Goal: Find specific page/section: Find specific page/section

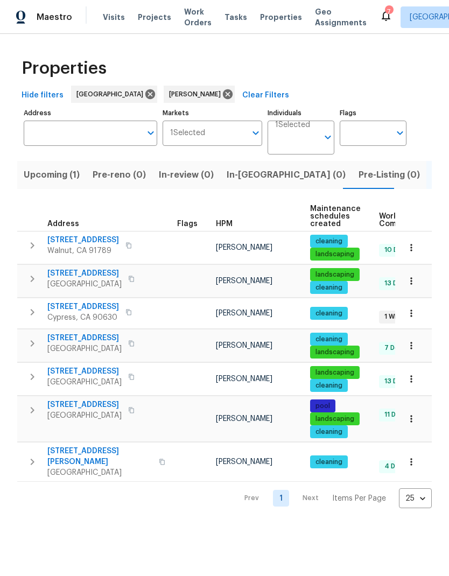
click at [93, 307] on span "5435 Twin Lakes Dr" at bounding box center [83, 307] width 72 height 11
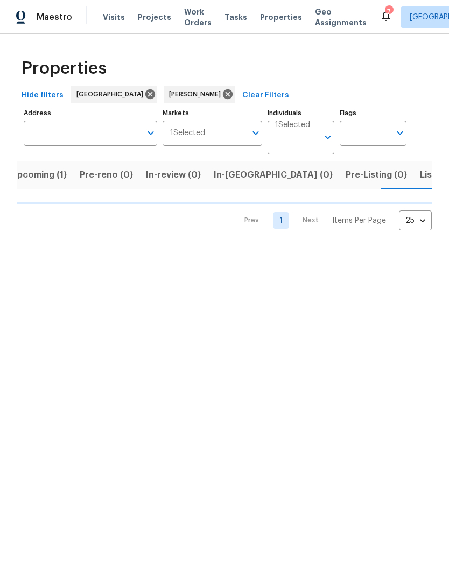
scroll to position [0, 16]
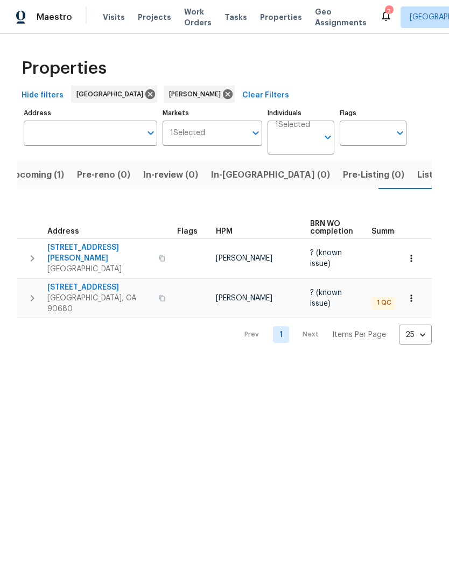
click at [103, 282] on span "[STREET_ADDRESS]" at bounding box center [99, 287] width 105 height 11
click at [88, 264] on span "Whittier, CA 90604" at bounding box center [99, 269] width 105 height 11
click at [411, 184] on button "Listed (7)" at bounding box center [437, 175] width 53 height 28
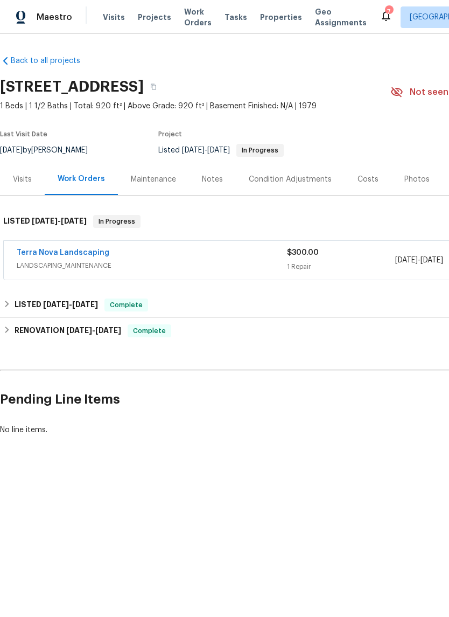
click at [89, 252] on link "Terra Nova Landscaping" at bounding box center [63, 253] width 93 height 8
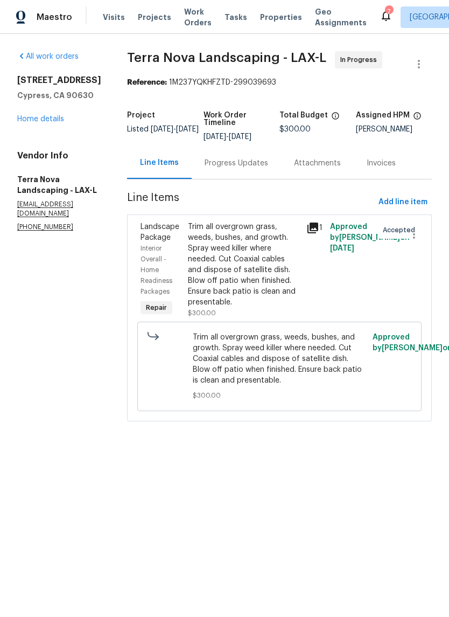
click at [229, 164] on div "Progress Updates" at bounding box center [237, 163] width 64 height 11
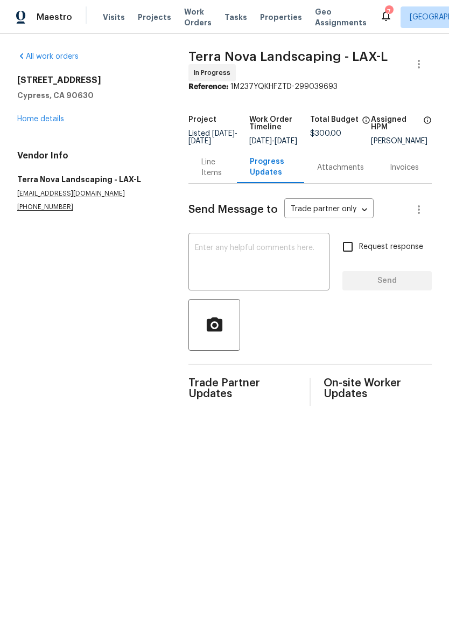
click at [260, 260] on textarea at bounding box center [259, 263] width 128 height 38
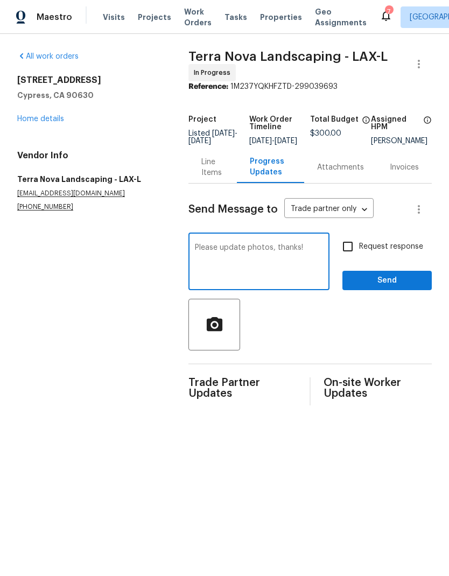
click at [246, 259] on textarea "Please update photos, thanks!" at bounding box center [259, 263] width 128 height 38
type textarea "Please update with photos, thanks!"
click at [395, 285] on span "Send" at bounding box center [387, 280] width 72 height 13
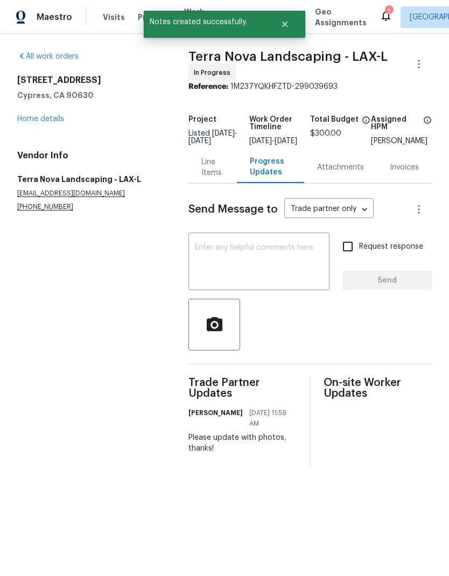
click at [46, 115] on link "Home details" at bounding box center [40, 119] width 47 height 8
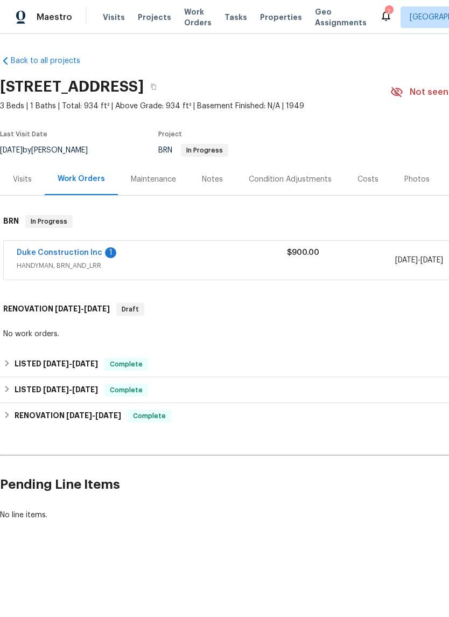
click at [70, 249] on link "Duke Construction Inc" at bounding box center [60, 253] width 86 height 8
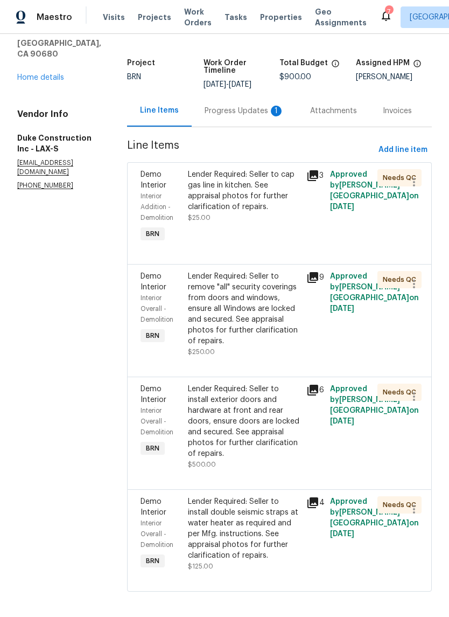
click at [241, 116] on div "Progress Updates 1" at bounding box center [245, 111] width 80 height 11
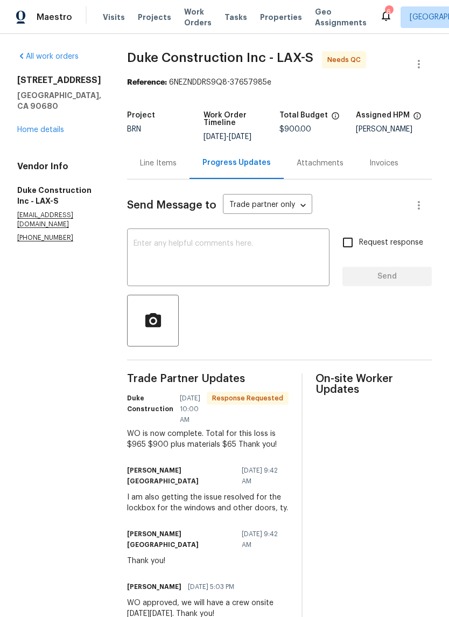
click at [45, 126] on link "Home details" at bounding box center [40, 130] width 47 height 8
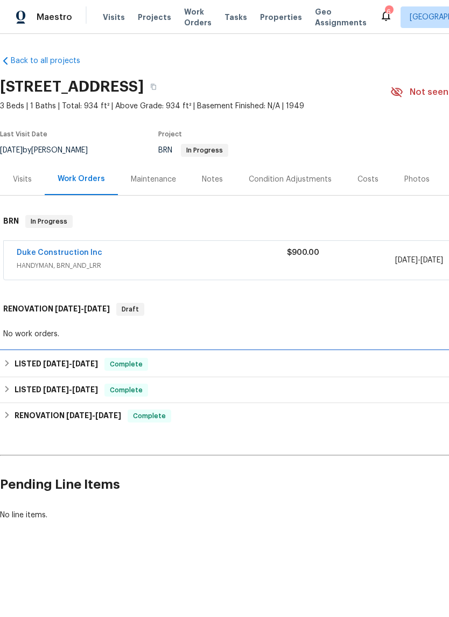
click at [54, 366] on span "8/4/25" at bounding box center [56, 364] width 26 height 8
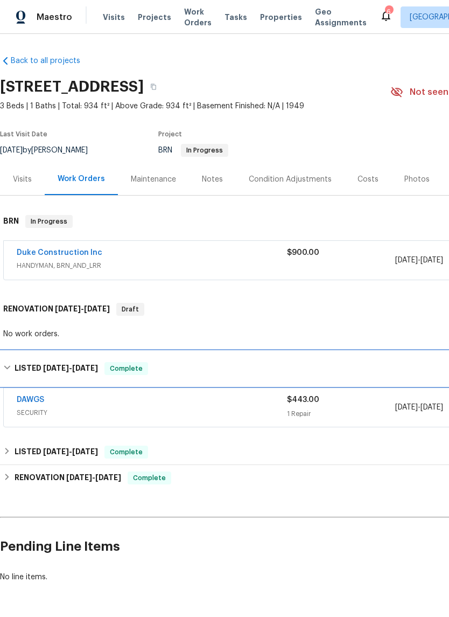
click at [30, 367] on h6 "LISTED 8/4/25 - 8/5/25" at bounding box center [56, 368] width 83 height 13
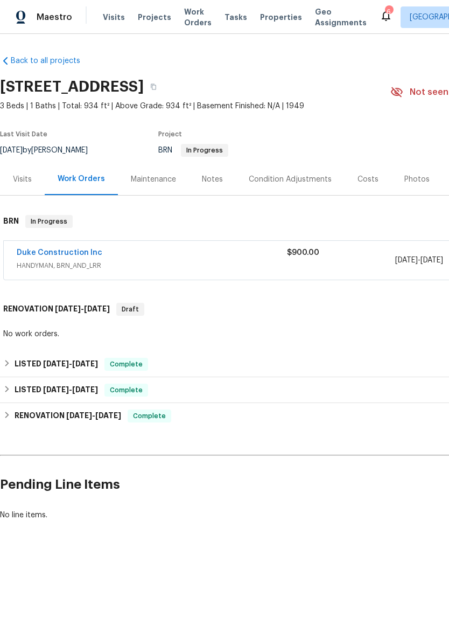
click at [206, 182] on div "Notes" at bounding box center [212, 179] width 21 height 11
